Goal: Find specific page/section: Find specific page/section

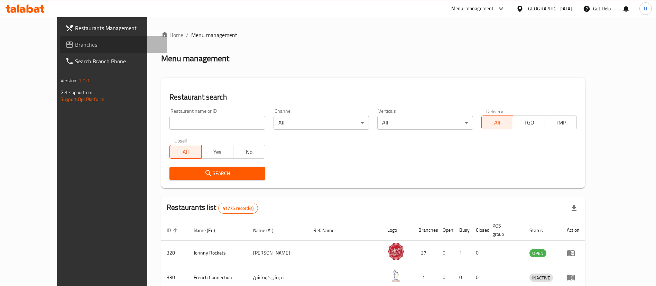
click at [63, 50] on link "Branches" at bounding box center [113, 44] width 107 height 17
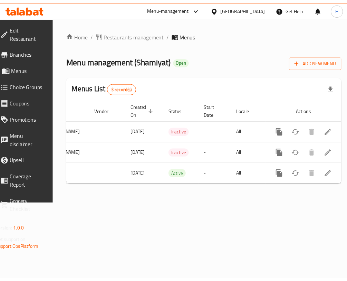
scroll to position [0, 75]
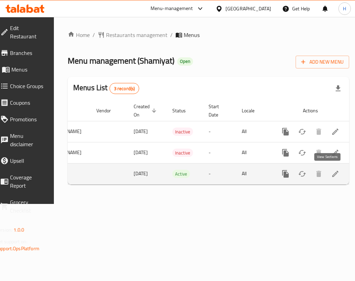
click at [327, 175] on link "enhanced table" at bounding box center [335, 174] width 17 height 17
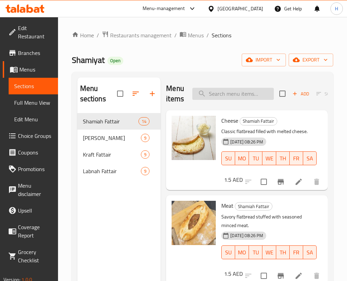
click at [239, 95] on input "search" at bounding box center [234, 94] width 82 height 12
click at [238, 93] on input "search" at bounding box center [234, 94] width 82 height 12
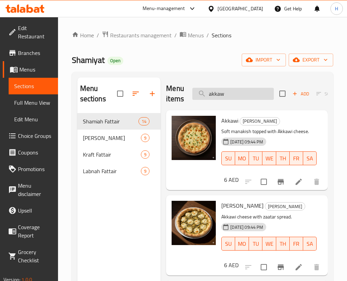
click at [220, 97] on input "akkaw" at bounding box center [234, 94] width 82 height 12
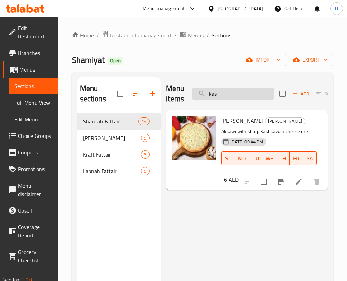
click at [223, 91] on input "kas" at bounding box center [234, 94] width 82 height 12
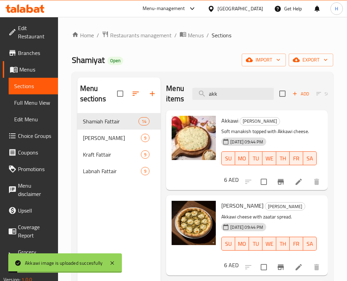
scroll to position [0, 66]
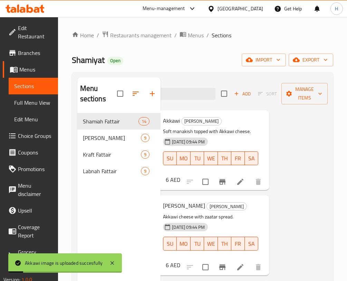
drag, startPoint x: 319, startPoint y: 119, endPoint x: 319, endPoint y: 140, distance: 21.1
click at [319, 140] on div "Menu items akk Add Sort Manage items Akkawi Akkawi Manakish Soft manakish toppe…" at bounding box center [244, 217] width 167 height 281
click at [301, 159] on div "Menu items akk Add Sort Manage items Akkawi Akkawi Manakish Soft manakish toppe…" at bounding box center [244, 217] width 167 height 281
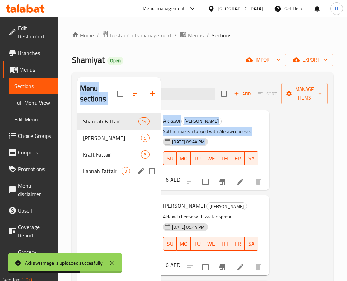
drag, startPoint x: 238, startPoint y: 171, endPoint x: 171, endPoint y: 166, distance: 68.0
click at [157, 166] on div "Menu sections Shamiah Fattair 14 Akkawi Manakish 9 Kraft Fattair 9 Labnah Fatta…" at bounding box center [202, 217] width 251 height 281
click at [289, 161] on div "Menu items akk Add Sort Manage items Akkawi Akkawi Manakish Soft manakish toppe…" at bounding box center [244, 217] width 167 height 281
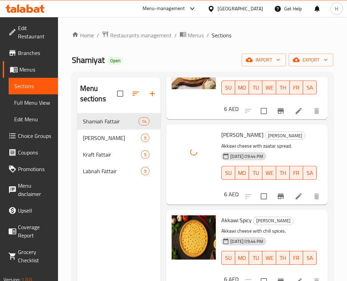
scroll to position [0, 0]
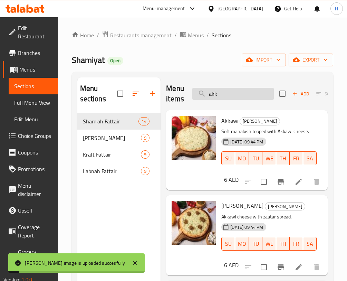
click at [234, 95] on input "akk" at bounding box center [234, 94] width 82 height 12
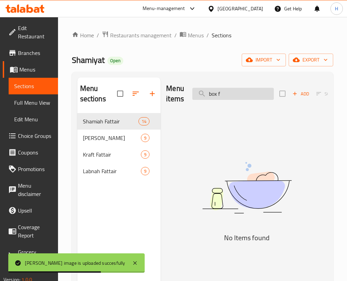
click at [234, 95] on input "box f" at bounding box center [234, 94] width 82 height 12
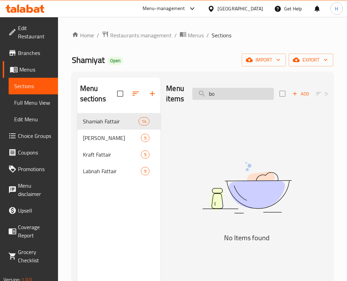
type input "b"
click at [256, 97] on input "فطا" at bounding box center [234, 94] width 82 height 12
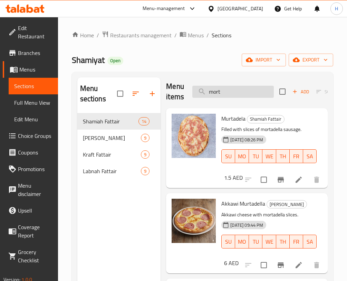
click at [249, 86] on input "mort" at bounding box center [234, 92] width 82 height 12
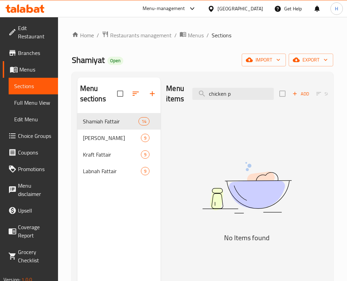
click at [227, 78] on div "Menu items chicken p Add Sort Manage items" at bounding box center [247, 93] width 162 height 33
click at [228, 98] on input "chicken p" at bounding box center [234, 94] width 82 height 12
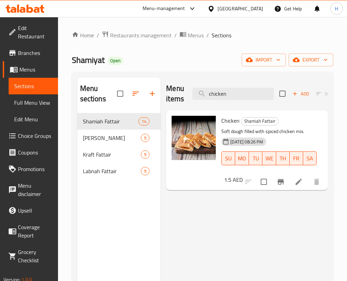
type input "chicken"
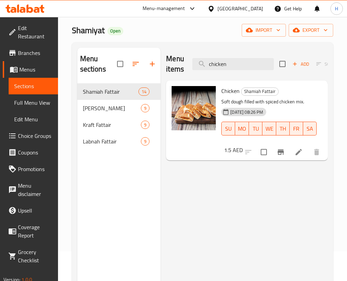
scroll to position [52, 0]
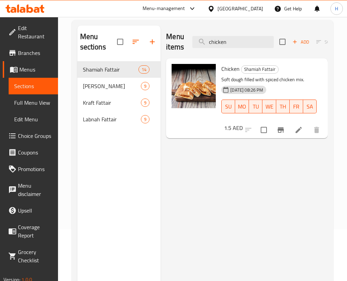
click at [247, 155] on div "Menu items chicken Add Sort Manage items Chicken Shamiah Fattair Soft dough fil…" at bounding box center [244, 166] width 167 height 281
click at [228, 45] on input "chicken" at bounding box center [234, 42] width 82 height 12
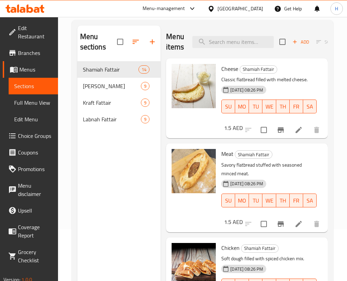
click at [237, 35] on div "Menu items Add Sort Manage items" at bounding box center [247, 42] width 162 height 33
click at [242, 39] on input "search" at bounding box center [234, 42] width 82 height 12
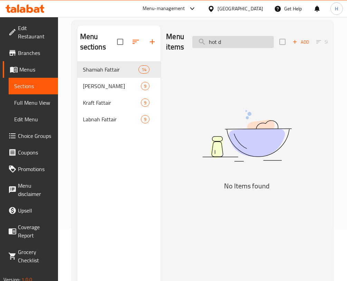
click at [229, 39] on input "hot d" at bounding box center [234, 42] width 82 height 12
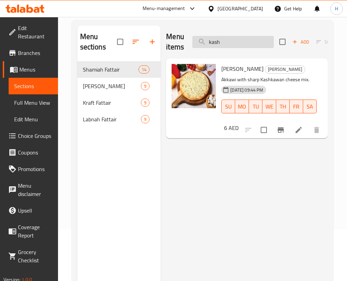
click at [251, 46] on input "kash" at bounding box center [234, 42] width 82 height 12
type input "a"
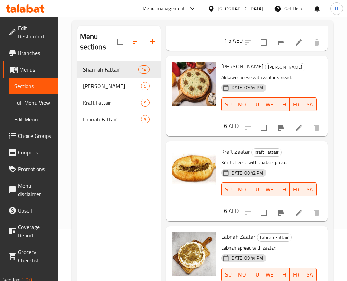
scroll to position [0, 0]
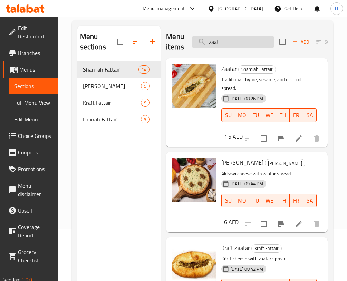
click at [252, 41] on input "zaat" at bounding box center [234, 42] width 82 height 12
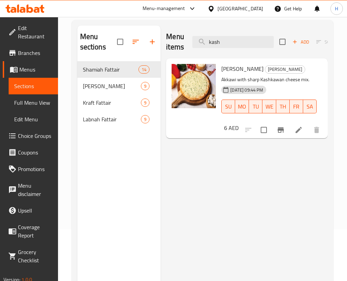
click at [242, 49] on div "Menu items kash Add Sort Manage items" at bounding box center [247, 42] width 162 height 33
click at [242, 38] on input "kash" at bounding box center [234, 42] width 82 height 12
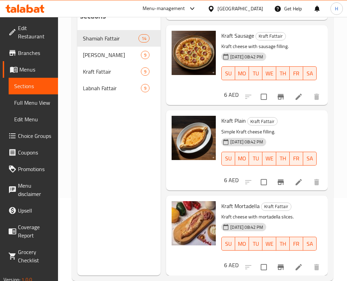
scroll to position [282, 0]
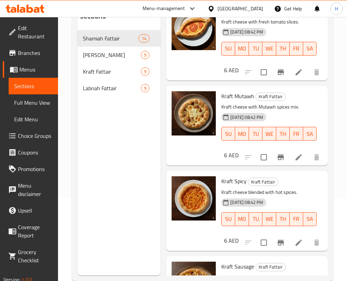
click at [317, 47] on div "Kraft Tomato Kraft Fattair Kraft cheese with fresh tomato slices. 21-09-2025 08…" at bounding box center [272, 40] width 106 height 74
click at [320, 34] on div "Menu items kraft Add Sort Manage items Kraft Olives Kraft Fattair Kraft cheese …" at bounding box center [244, 134] width 167 height 281
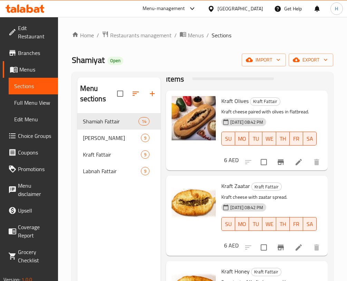
scroll to position [0, 0]
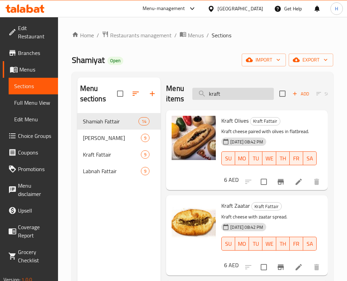
click at [255, 94] on input "kraft" at bounding box center [234, 94] width 82 height 12
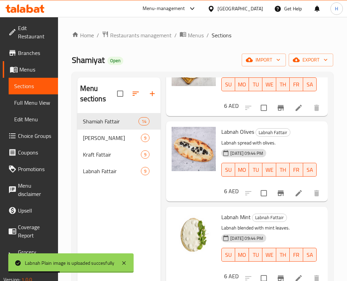
scroll to position [72, 0]
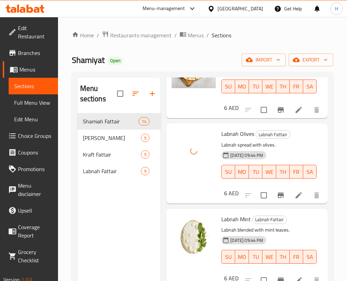
click at [329, 141] on div "Menu sections Shamiah Fattair 14 Akkawi Manakish 9 Kraft Fattair 9 Labnah Fatta…" at bounding box center [203, 218] width 262 height 292
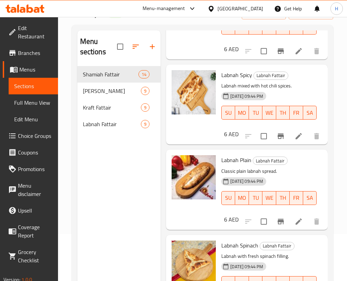
scroll to position [521, 0]
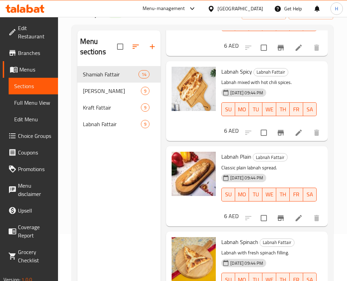
click at [306, 163] on p "Classic plain labnah spread." at bounding box center [269, 167] width 95 height 9
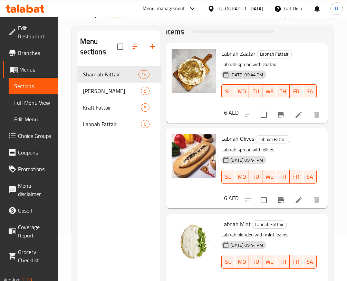
scroll to position [0, 0]
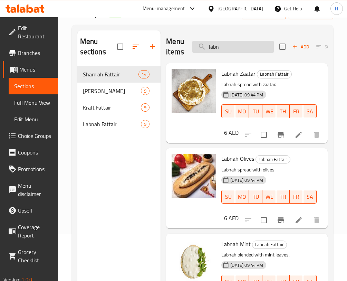
click at [240, 45] on input "labn" at bounding box center [234, 47] width 82 height 12
type input "l"
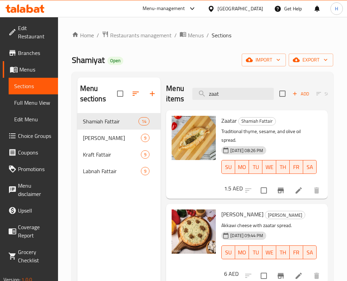
click at [234, 86] on div "Menu items zaat Add Sort Manage items" at bounding box center [247, 93] width 162 height 33
click at [236, 91] on input "zaat" at bounding box center [234, 94] width 82 height 12
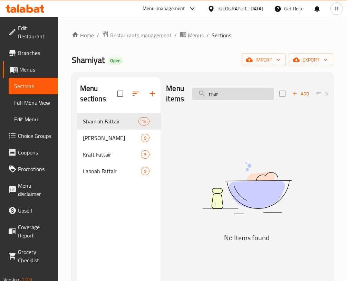
click at [217, 97] on input "mar" at bounding box center [234, 94] width 82 height 12
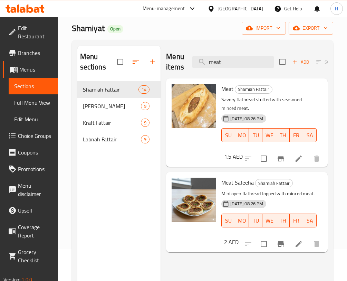
scroll to position [27, 0]
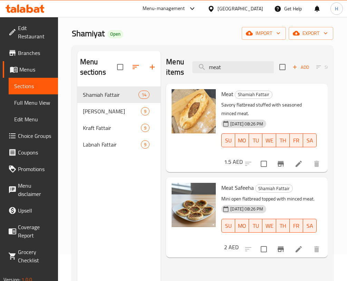
click at [239, 114] on p "Savory flatbread stuffed with seasoned minced meat." at bounding box center [269, 109] width 95 height 17
click at [271, 60] on div "Menu items meat Add Sort Manage items" at bounding box center [247, 67] width 162 height 33
click at [256, 63] on input "meat" at bounding box center [234, 67] width 82 height 12
click at [255, 62] on input "meat" at bounding box center [234, 67] width 82 height 12
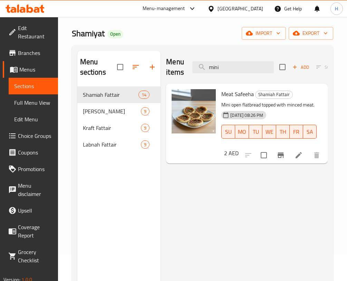
click at [245, 59] on div "Menu items mini Add Sort Manage items" at bounding box center [247, 67] width 162 height 33
click at [242, 66] on input "mini" at bounding box center [234, 67] width 82 height 12
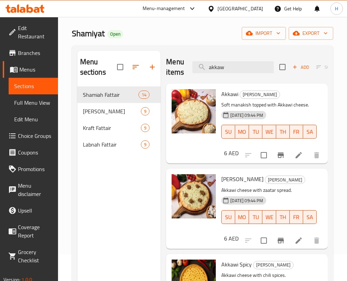
drag, startPoint x: 329, startPoint y: 94, endPoint x: 331, endPoint y: 100, distance: 7.0
click at [331, 100] on div "Menu sections Shamiah Fattair 14 Akkawi Manakish 9 Kraft Fattair 9 Labnah Fatta…" at bounding box center [203, 191] width 262 height 292
click at [319, 112] on div "Akkawi Akkawi Manakish Soft manakish topped with Akkawi cheese. 21-09-2025 09:4…" at bounding box center [247, 124] width 162 height 80
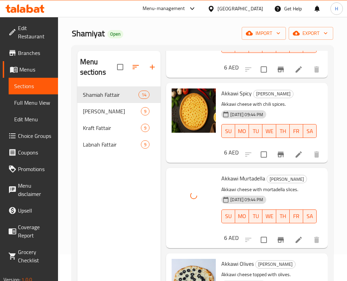
scroll to position [0, 0]
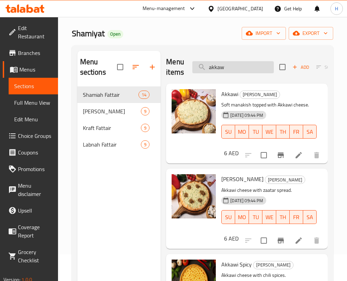
click at [231, 65] on input "akkaw" at bounding box center [234, 67] width 82 height 12
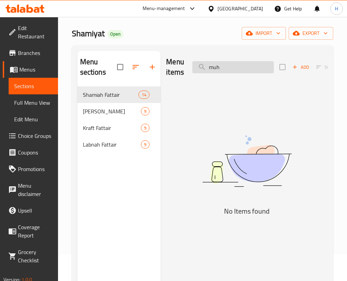
click at [220, 73] on input "muh" at bounding box center [234, 67] width 82 height 12
click at [251, 64] on input "nute" at bounding box center [234, 67] width 82 height 12
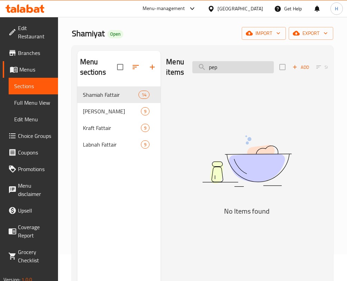
click at [223, 65] on input "pep" at bounding box center [234, 67] width 82 height 12
click at [227, 70] on input "sham" at bounding box center [234, 67] width 82 height 12
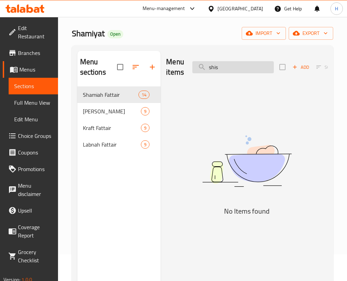
click at [219, 71] on input "shis" at bounding box center [234, 67] width 82 height 12
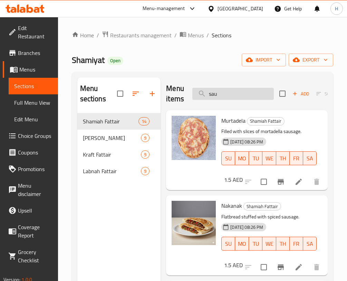
click at [240, 96] on input "sau" at bounding box center [234, 94] width 82 height 12
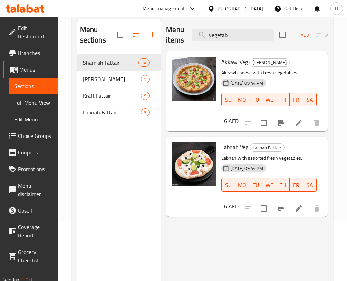
scroll to position [58, 0]
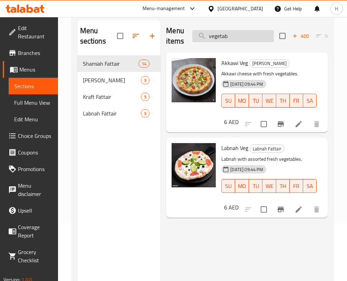
click at [242, 33] on input "vegetab" at bounding box center [234, 36] width 82 height 12
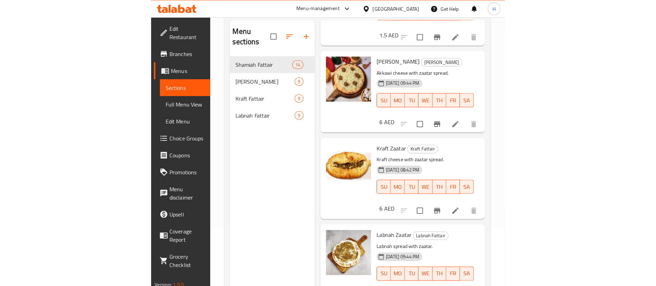
scroll to position [97, 0]
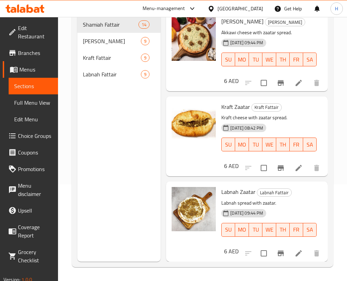
type input "zaatar"
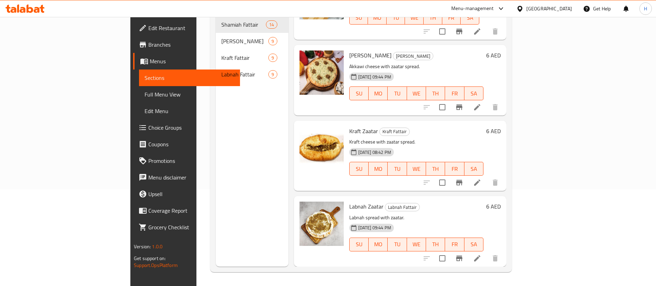
scroll to position [34, 0]
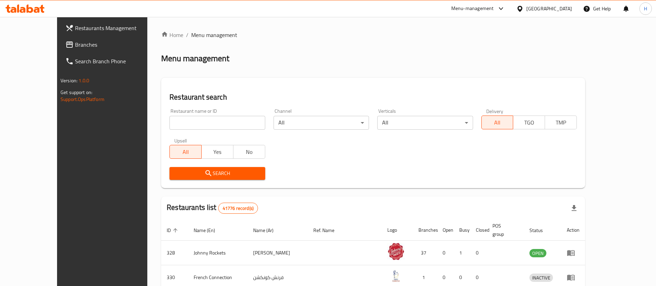
click at [442, 70] on div "Home / Menu management Menu management Restaurant search Restaurant name or ID …" at bounding box center [373, 251] width 424 height 440
